Goal: Task Accomplishment & Management: Manage account settings

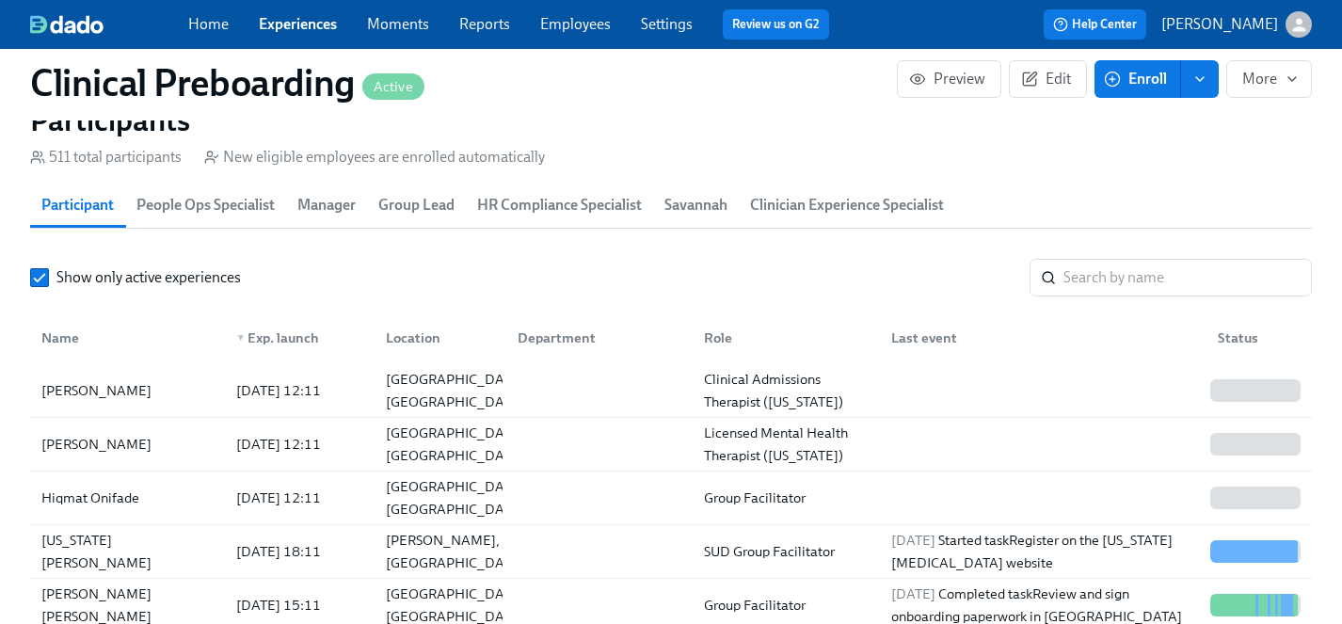
scroll to position [0, 24880]
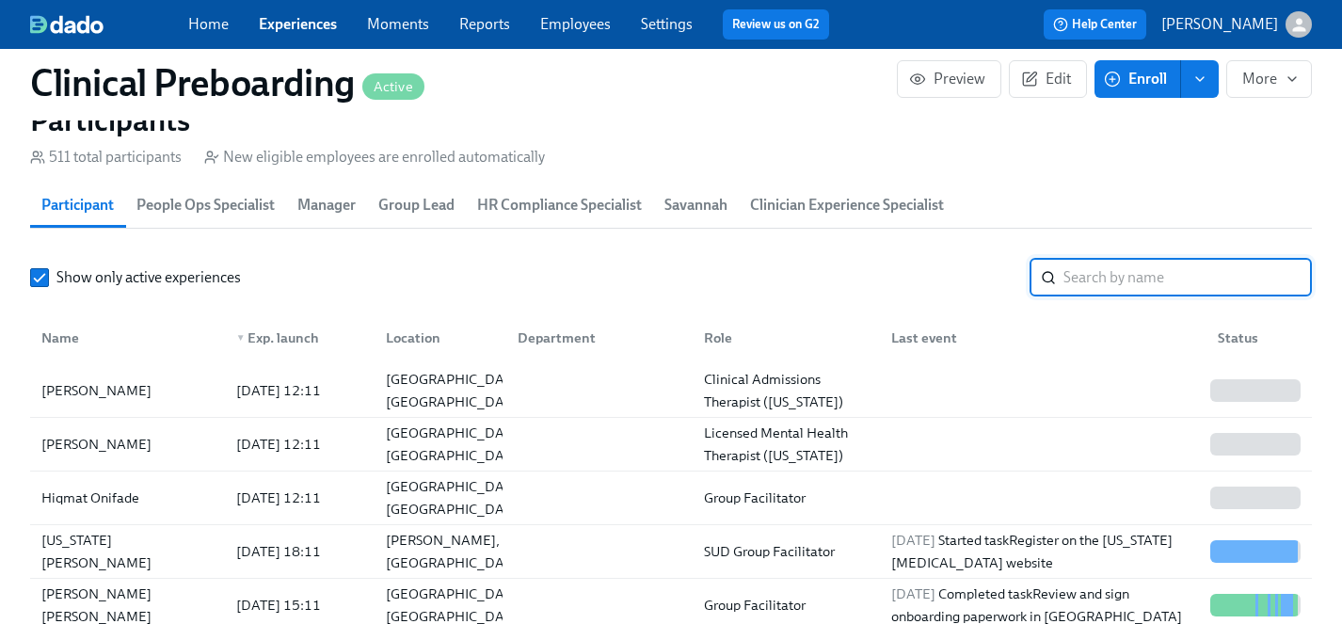
click at [1094, 272] on input "search" at bounding box center [1188, 278] width 249 height 38
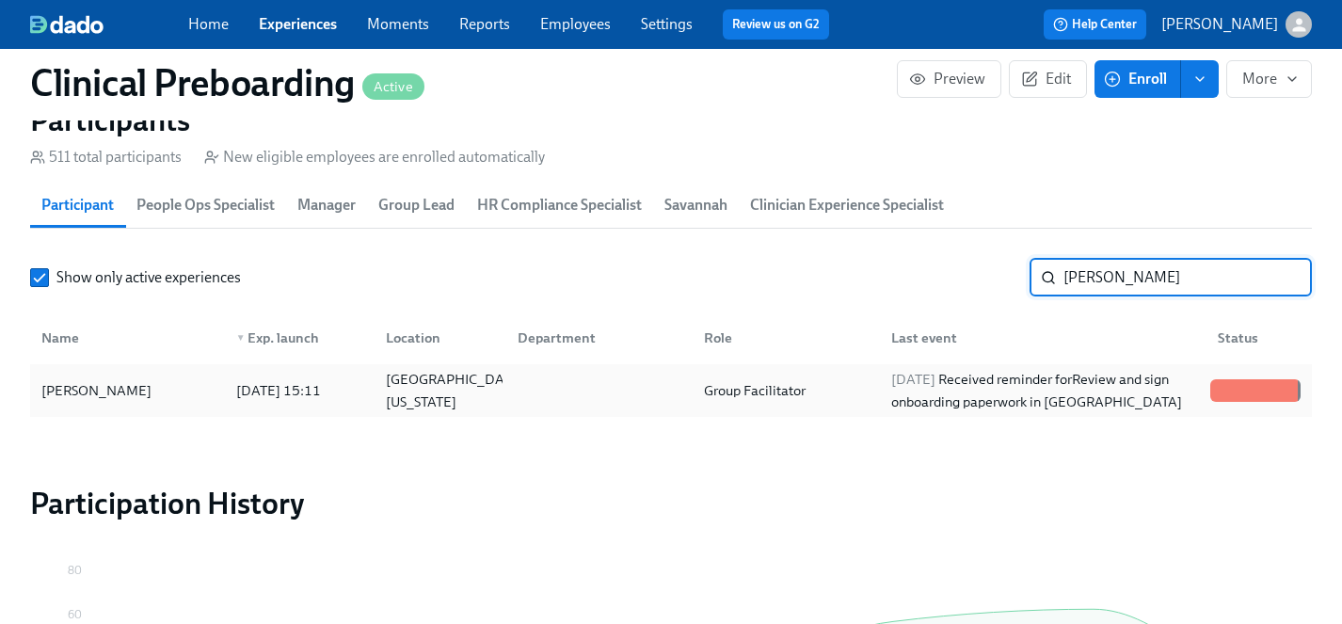
type input "[PERSON_NAME]"
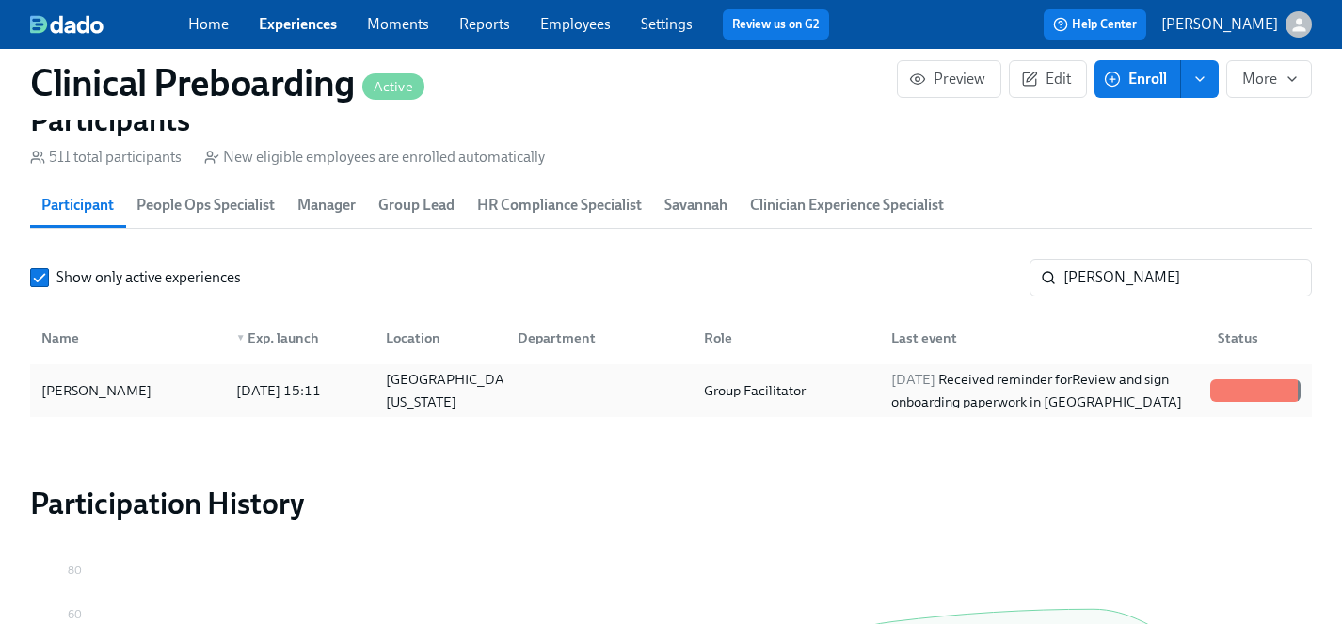
click at [83, 393] on div "[PERSON_NAME]" at bounding box center [96, 390] width 125 height 23
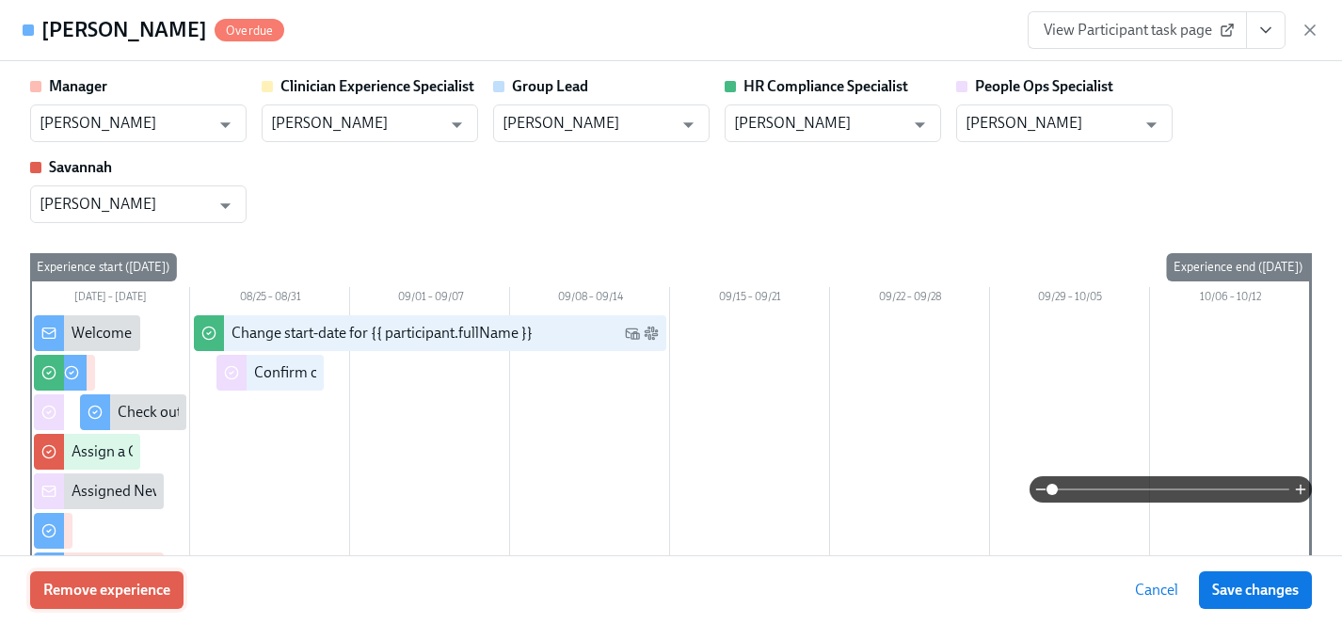
click at [108, 591] on span "Remove experience" at bounding box center [106, 590] width 127 height 19
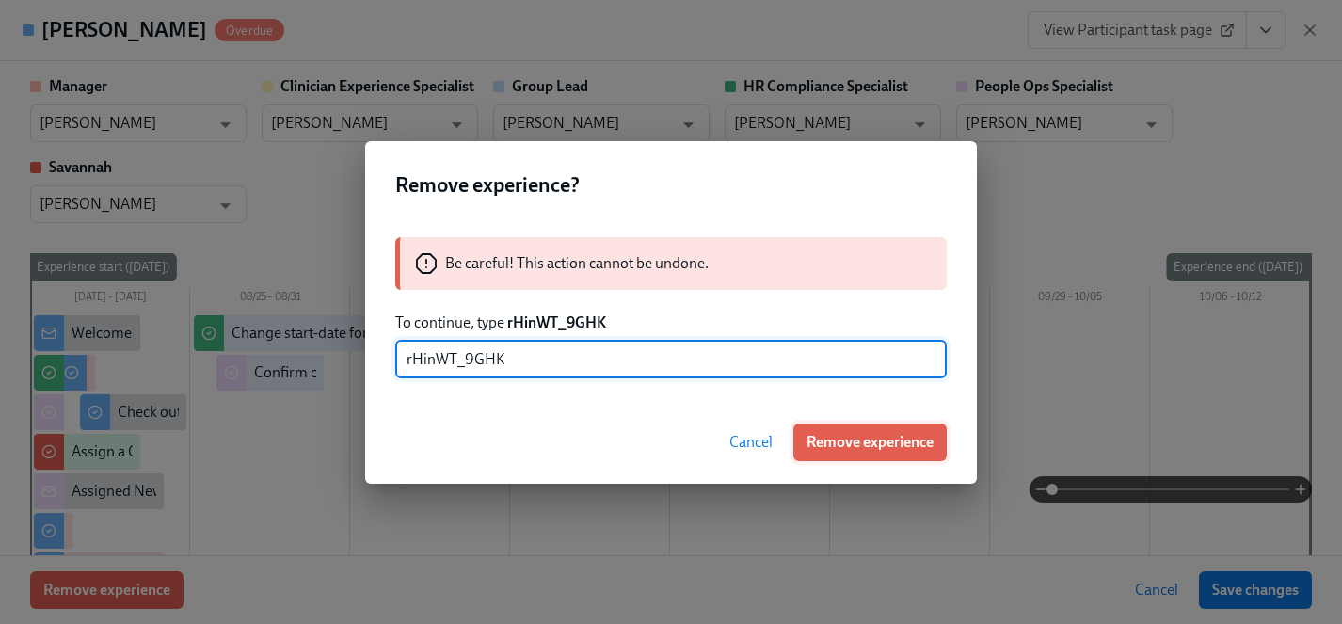
type input "rHinWT_9GHK"
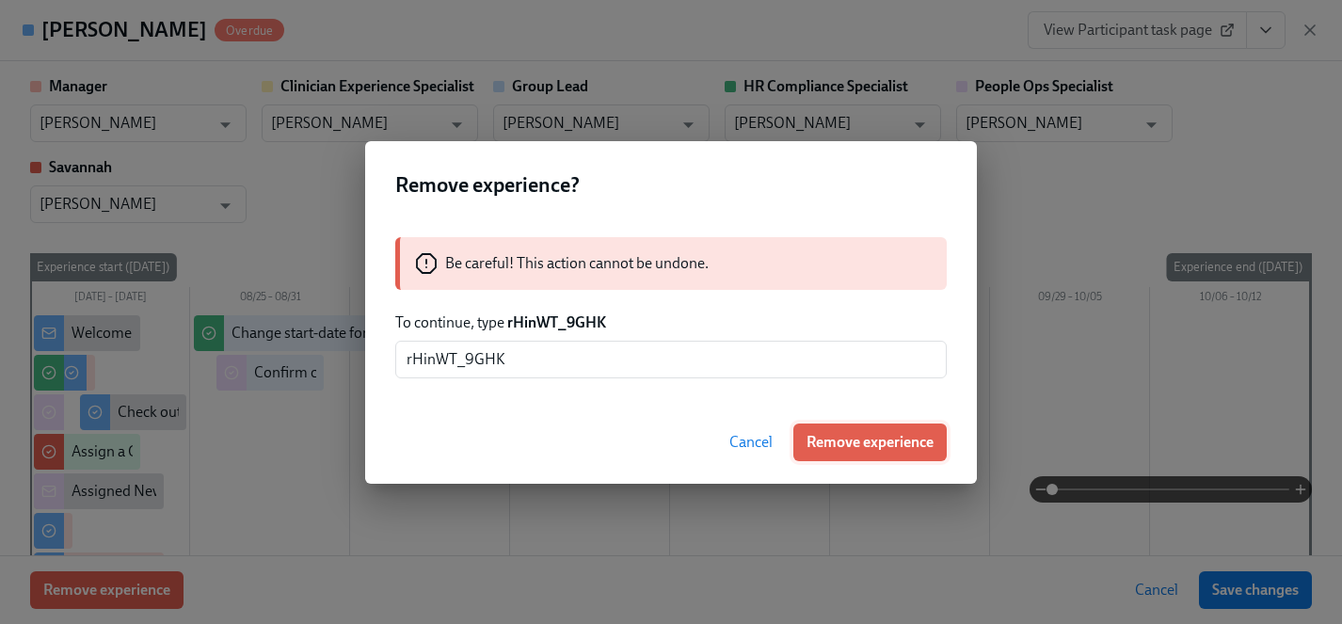
click at [870, 441] on span "Remove experience" at bounding box center [870, 442] width 127 height 19
